Goal: Communication & Community: Ask a question

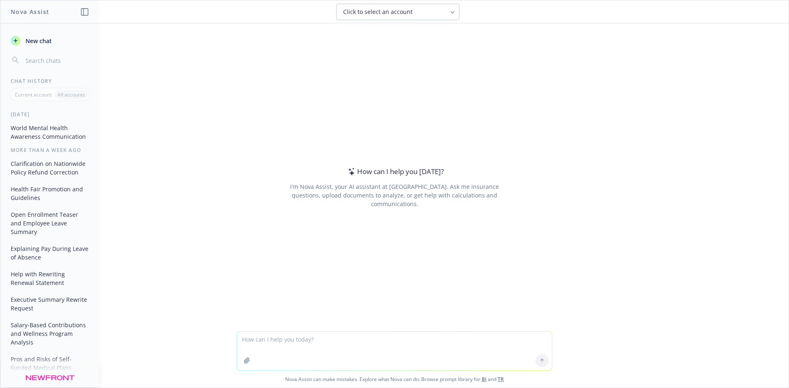
click at [309, 332] on textarea at bounding box center [394, 351] width 315 height 39
type textarea "O"
type textarea "I need a catchy tagline for open enrollment is coming"
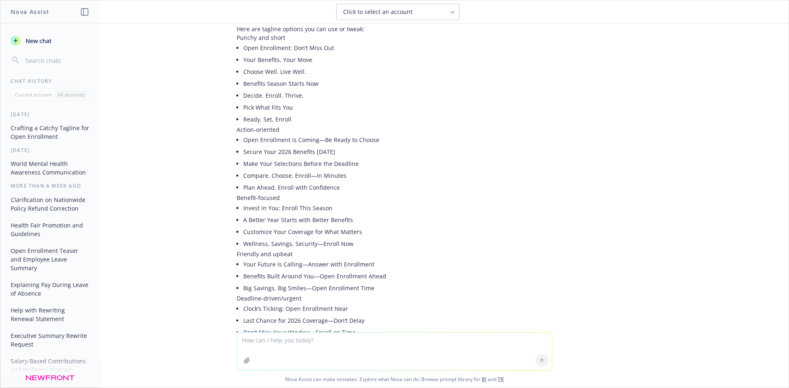
scroll to position [7, 0]
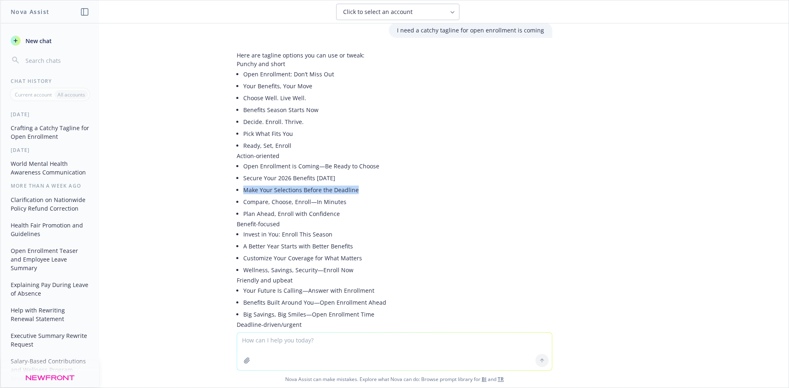
drag, startPoint x: 353, startPoint y: 190, endPoint x: 238, endPoint y: 193, distance: 114.3
click at [243, 193] on li "Make Your Selections Before the Deadline" at bounding box center [397, 190] width 309 height 12
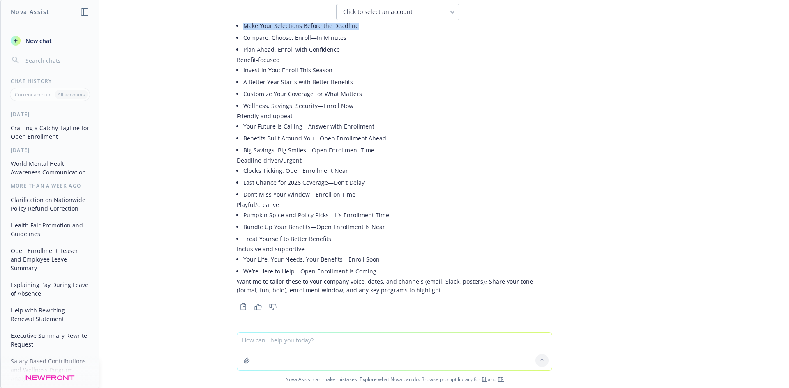
scroll to position [0, 0]
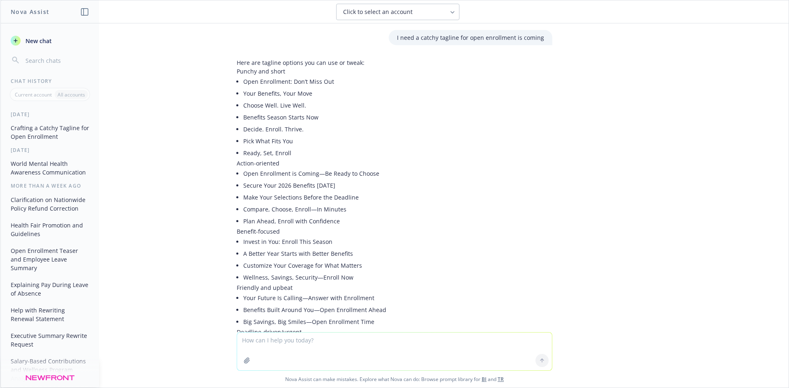
click at [367, 216] on li "Plan Ahead, Enroll with Confidence" at bounding box center [397, 221] width 309 height 12
drag, startPoint x: 351, startPoint y: 197, endPoint x: 237, endPoint y: 199, distance: 113.9
click at [237, 199] on div "Here are tagline options you can use or tweak: Punchy and short Open Enrollment…" at bounding box center [395, 262] width 316 height 408
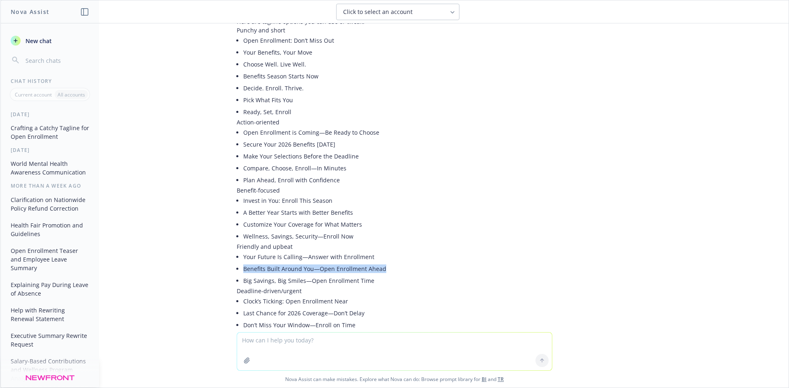
drag, startPoint x: 374, startPoint y: 268, endPoint x: 238, endPoint y: 268, distance: 136.9
click at [243, 268] on li "Benefits Built Around You—Open Enrollment Ahead" at bounding box center [397, 269] width 309 height 12
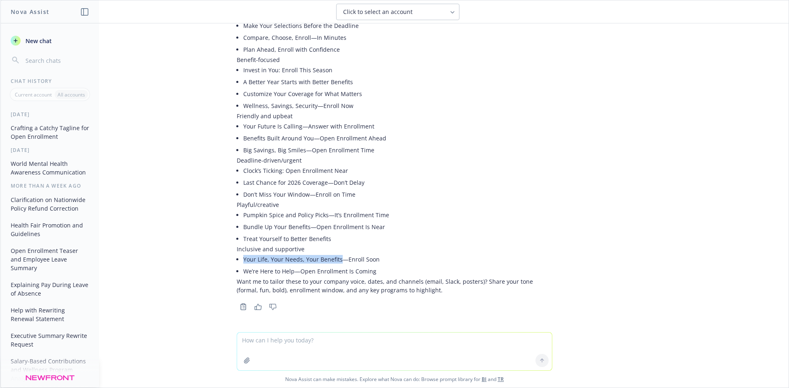
drag, startPoint x: 238, startPoint y: 259, endPoint x: 335, endPoint y: 257, distance: 97.4
click at [335, 257] on li "Your Life, Your Needs, Your Benefits—Enroll Soon" at bounding box center [397, 260] width 309 height 12
copy li "Your Life, Your Needs, Your Benefits"
click at [522, 232] on li "Bundle Up Your Benefits—Open Enrollment Is Near" at bounding box center [397, 227] width 309 height 12
click at [310, 335] on textarea at bounding box center [394, 352] width 315 height 38
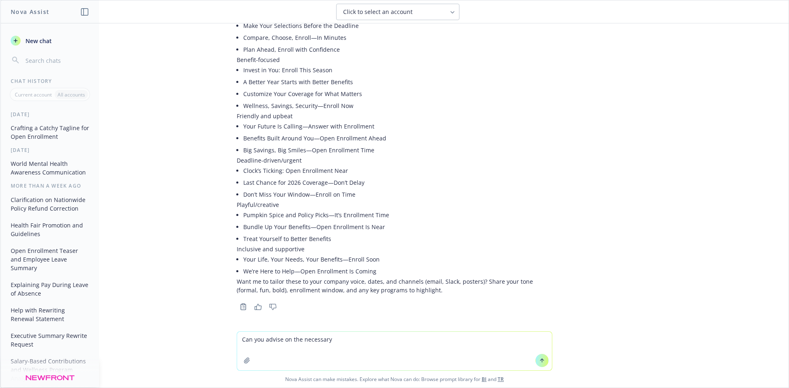
click at [370, 333] on textarea "Can you advise on the necessary" at bounding box center [394, 351] width 315 height 39
type textarea "Can you advise on the necessary paperwork to ensure that we have everything we …"
drag, startPoint x: 348, startPoint y: 349, endPoint x: 226, endPoint y: 332, distance: 123.0
click at [226, 332] on div "Can you advise on the necessary paperwork to ensure that we have everything we …" at bounding box center [394, 360] width 788 height 56
click at [409, 339] on textarea "Open Enrollment is coming, we are excited to have another sucessful OE." at bounding box center [394, 351] width 315 height 39
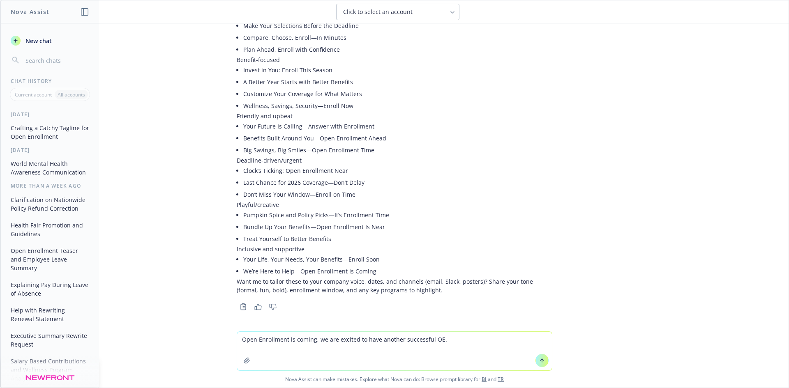
click at [460, 339] on textarea "Open Enrollment is coming, we are excited to have another successful OE." at bounding box center [394, 351] width 315 height 39
type textarea "Open Enrollment is coming, we are excited to have another successful OE."
drag, startPoint x: 450, startPoint y: 339, endPoint x: 233, endPoint y: 339, distance: 217.0
click at [233, 339] on div "Open Enrollment is coming, we are excited to have another successful OE. Nova A…" at bounding box center [394, 360] width 788 height 56
type textarea "Open Enrollment is coming! Stay tuned for details that will be shared on the 10…"
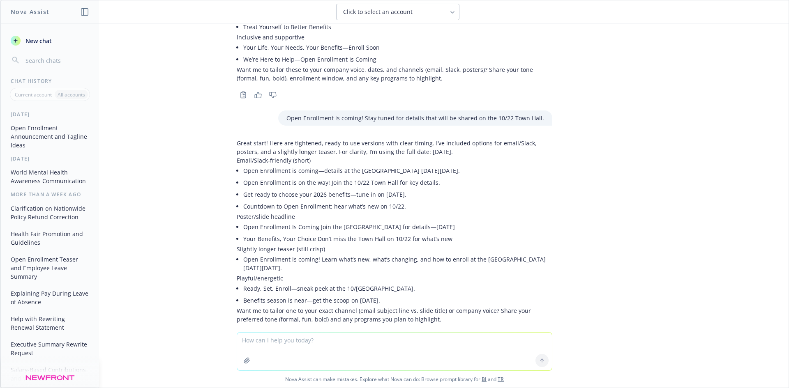
scroll to position [372, 0]
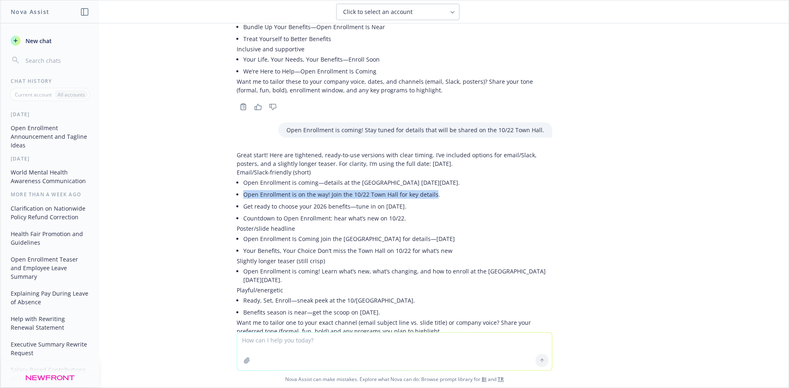
drag, startPoint x: 426, startPoint y: 194, endPoint x: 239, endPoint y: 191, distance: 187.5
click at [243, 191] on li "Open Enrollment is on the way! Join the 10/22 Town Hall for key details." at bounding box center [397, 195] width 309 height 12
drag, startPoint x: 287, startPoint y: 279, endPoint x: 237, endPoint y: 275, distance: 49.5
click at [243, 275] on li "Open Enrollment is coming! Learn what’s new, what’s changing, and how to enroll…" at bounding box center [397, 276] width 309 height 21
copy li "Open Enrollment is coming! Learn what’s new, what’s changing, and how to enroll…"
